Goal: Task Accomplishment & Management: Manage account settings

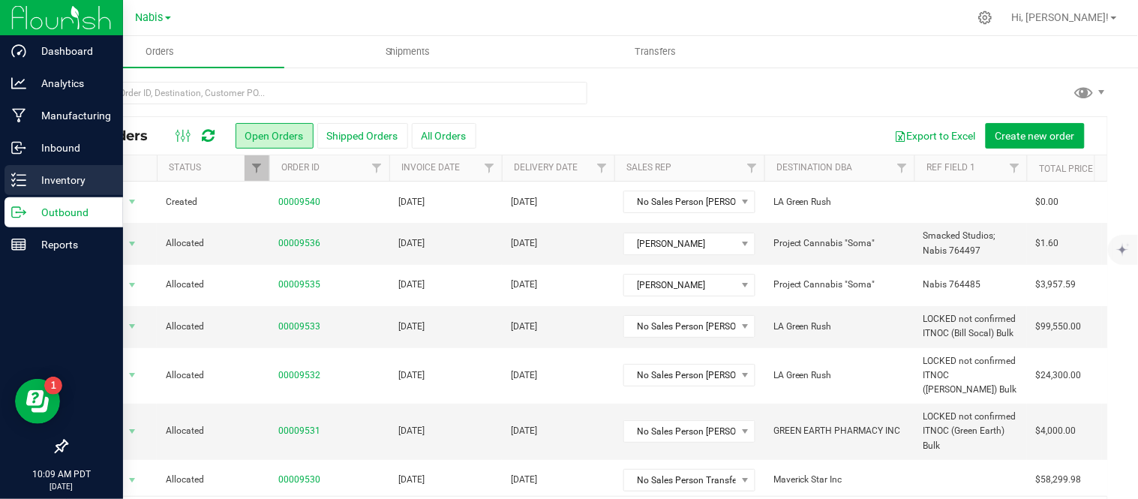
click at [956, 85] on div at bounding box center [587, 99] width 1042 height 35
click at [23, 176] on icon at bounding box center [18, 180] width 15 height 15
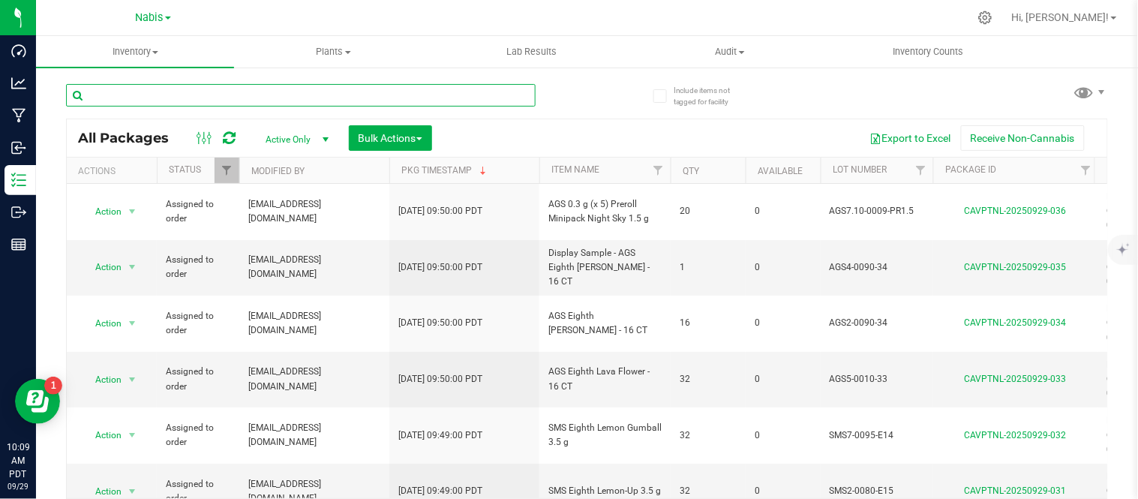
click at [392, 96] on input "text" at bounding box center [301, 95] width 470 height 23
type input "lava"
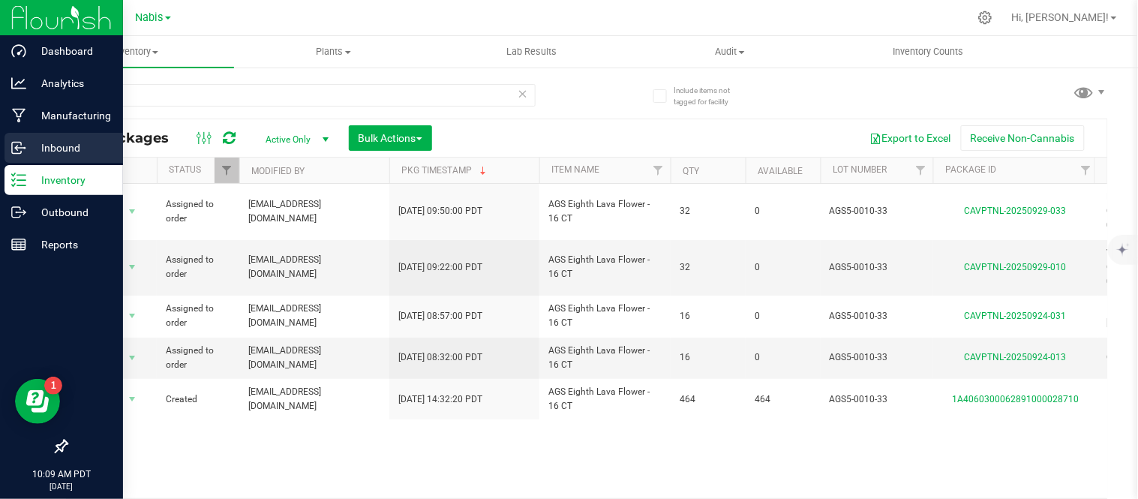
click at [41, 148] on p "Inbound" at bounding box center [71, 148] width 90 height 18
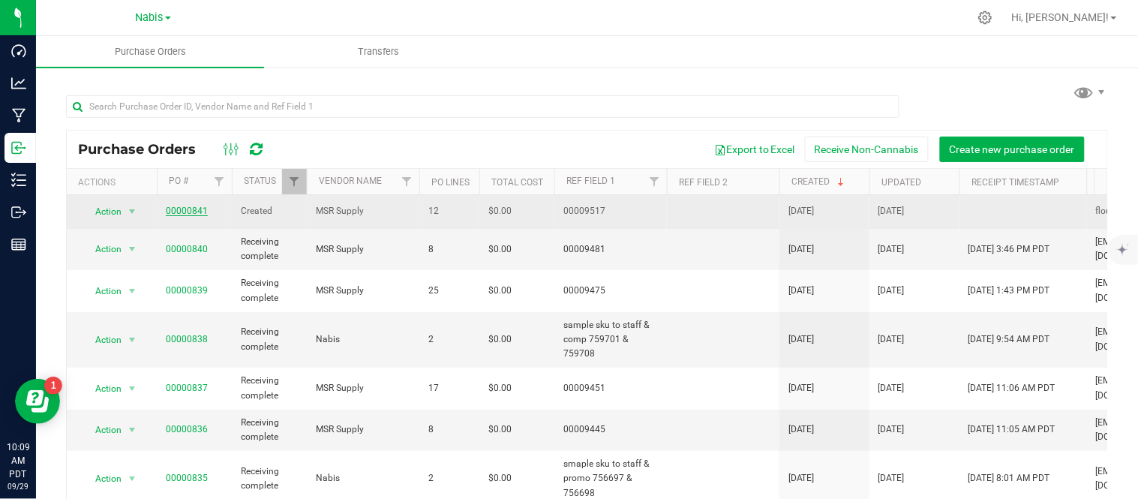
click at [181, 211] on link "00000841" at bounding box center [187, 211] width 42 height 11
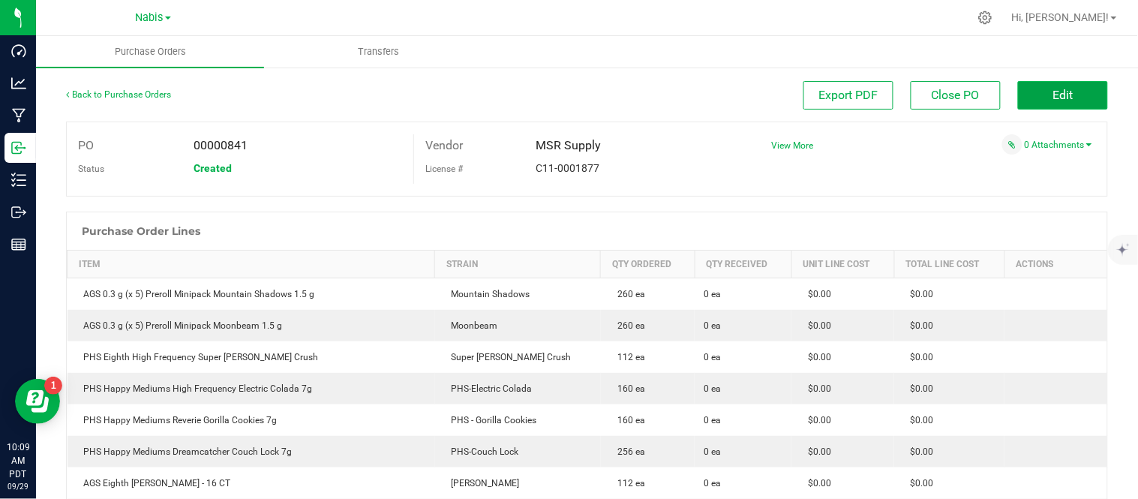
click at [1067, 89] on button "Edit" at bounding box center [1063, 95] width 90 height 29
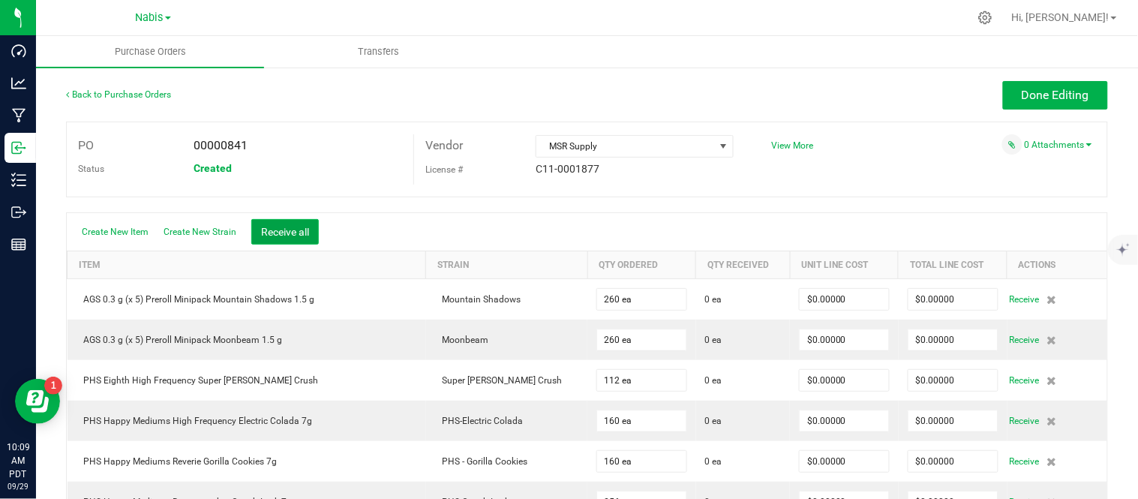
click at [280, 234] on button "Receive all" at bounding box center [285, 232] width 68 height 26
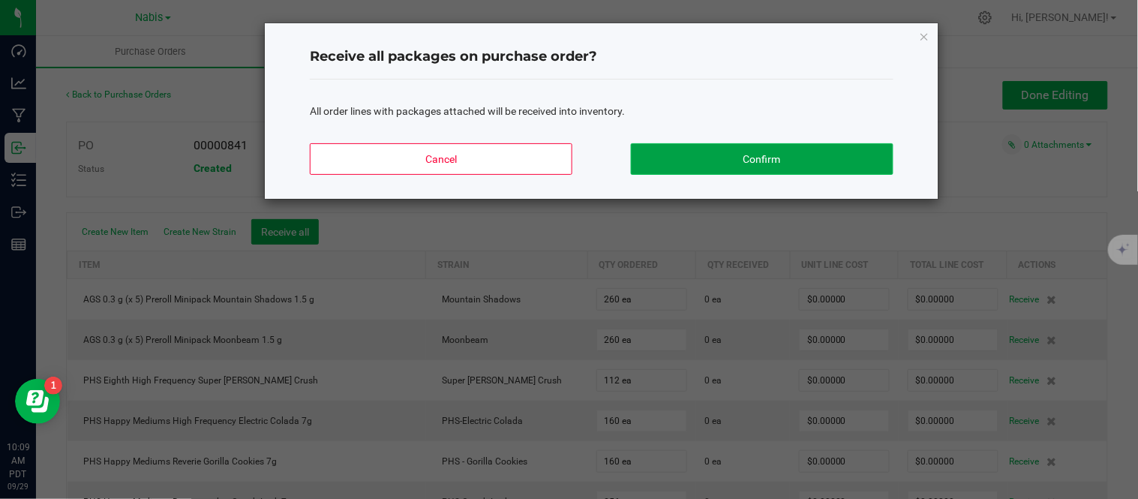
click at [752, 155] on button "Confirm" at bounding box center [762, 159] width 263 height 32
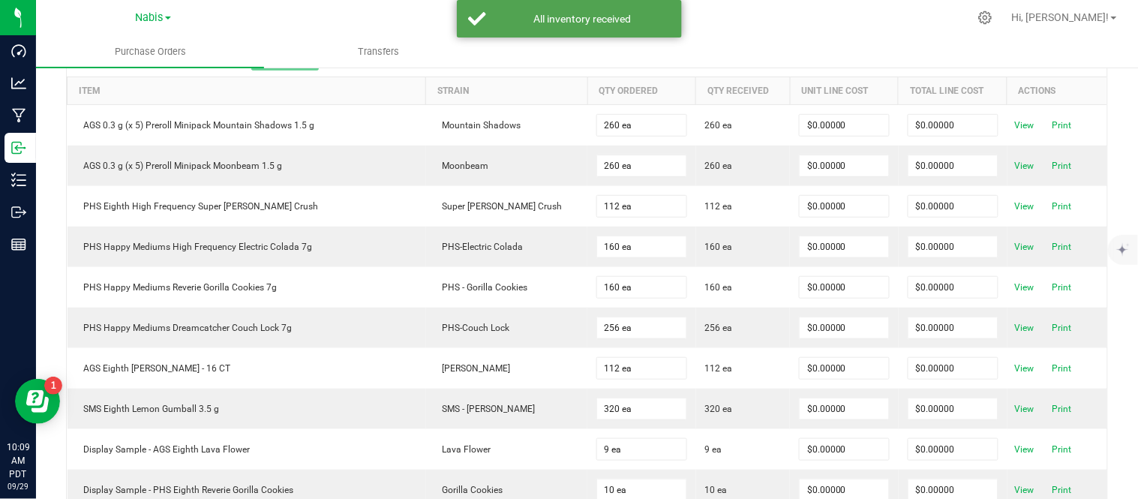
scroll to position [541, 0]
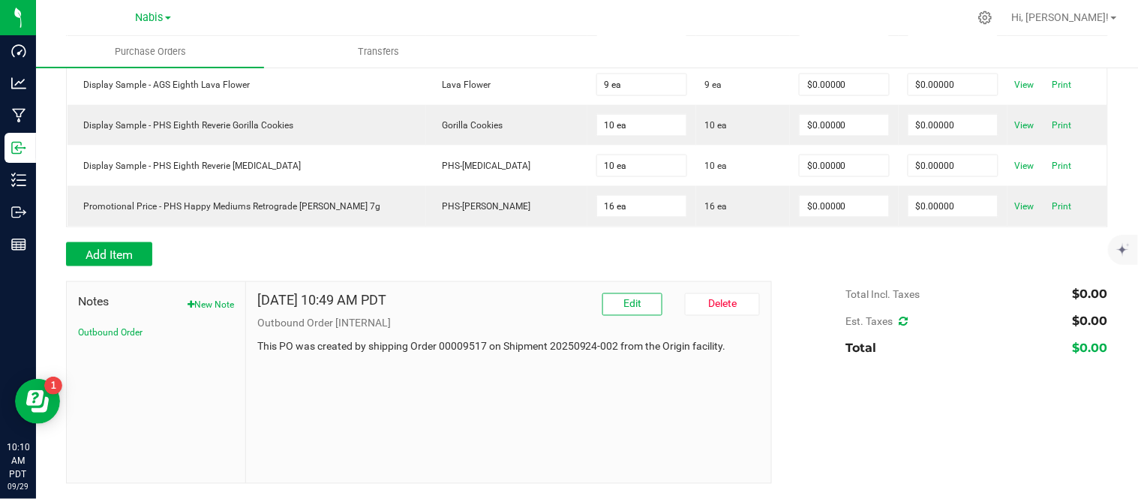
click at [969, 280] on div at bounding box center [587, 273] width 1042 height 15
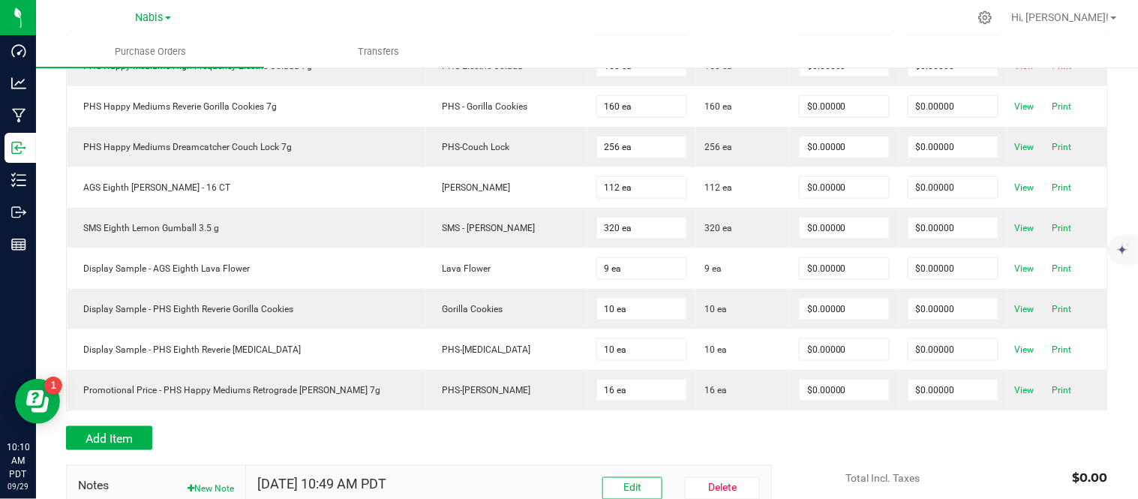
scroll to position [356, 0]
click at [860, 431] on div "Add Item" at bounding box center [587, 437] width 1042 height 24
